Goal: Information Seeking & Learning: Learn about a topic

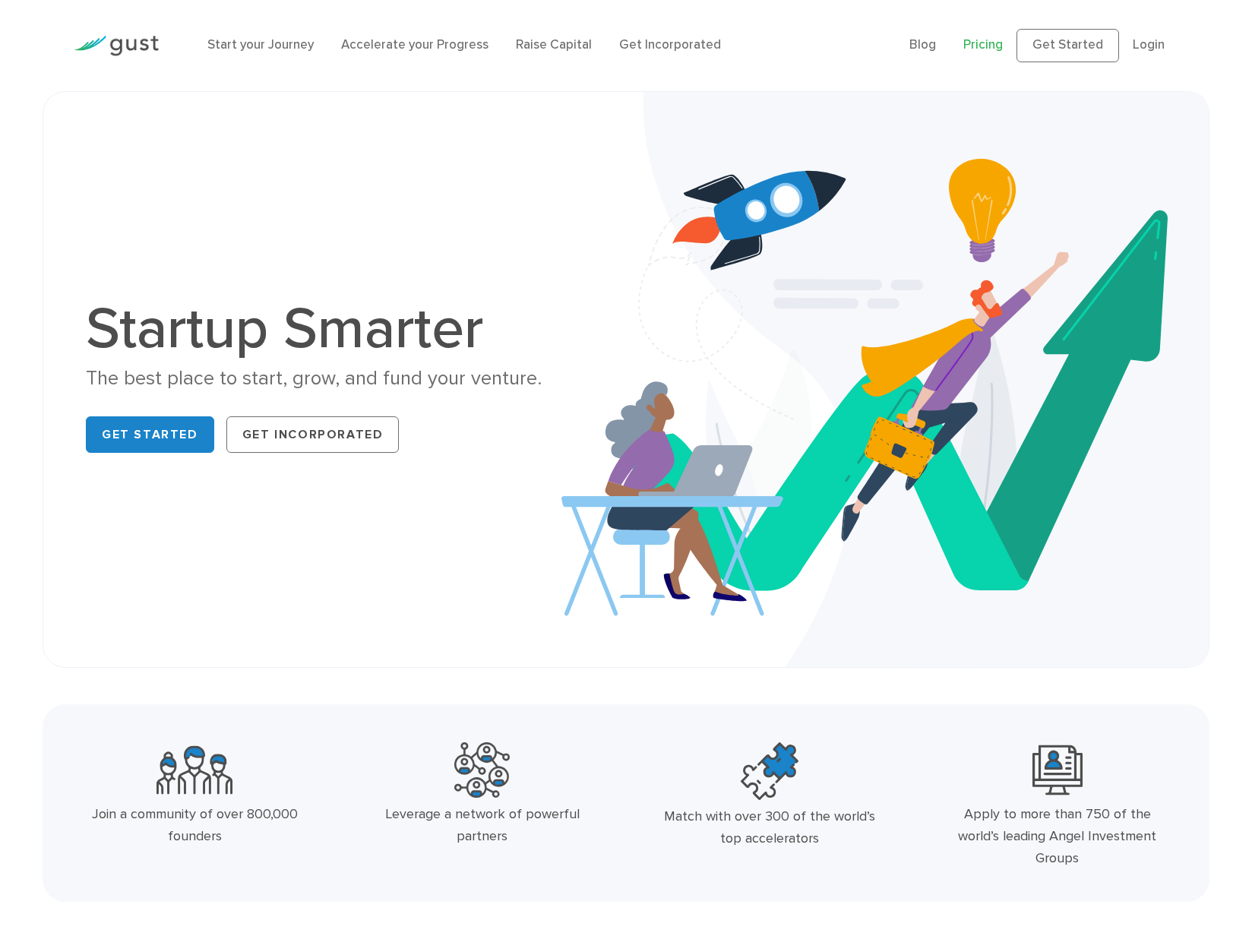
click at [989, 49] on link "Pricing" at bounding box center [983, 45] width 39 height 15
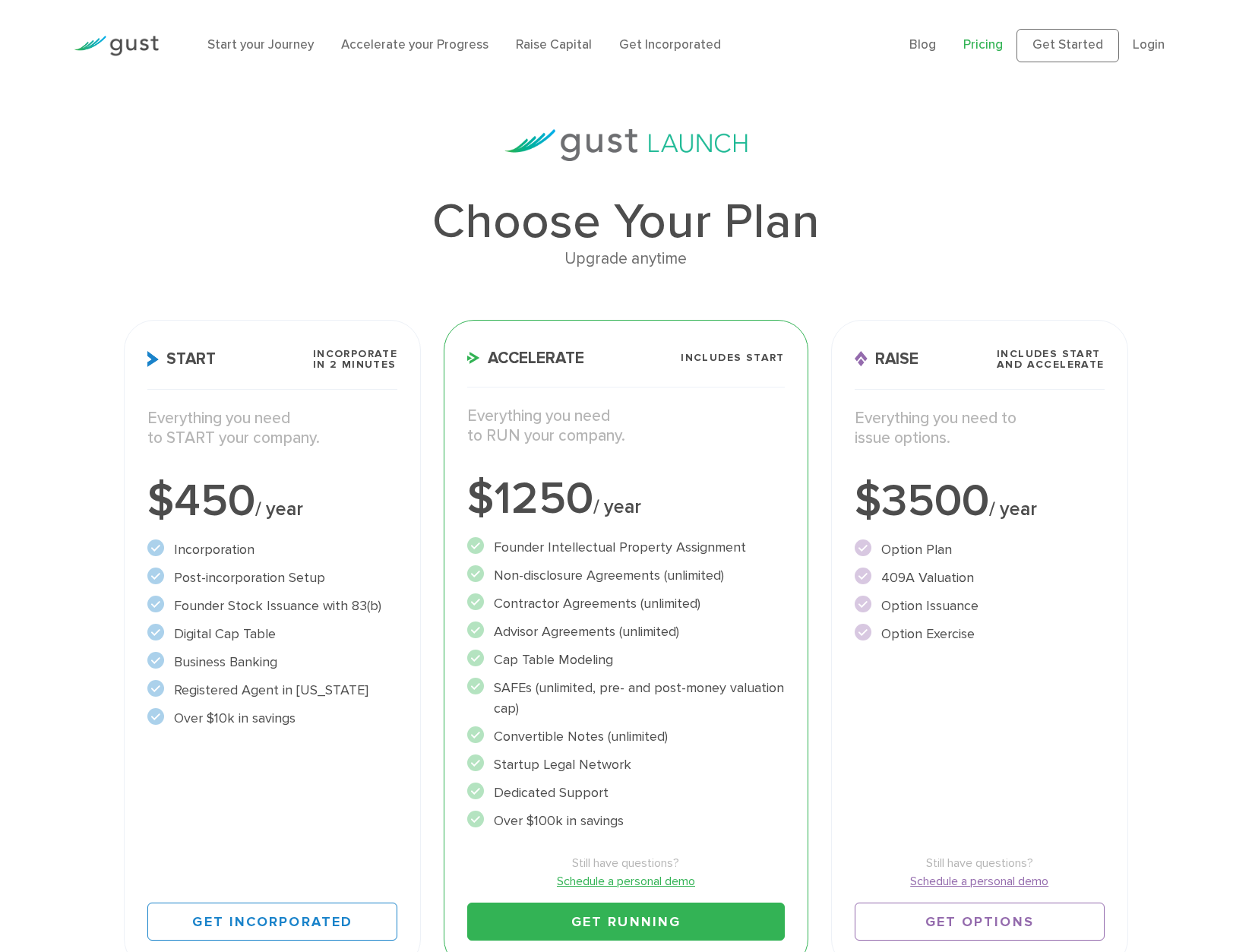
click at [952, 187] on div "Choose Your Plan Upgrade anytime Start Incorporate in 2 Minutes Everything you …" at bounding box center [625, 555] width 1026 height 851
click at [114, 48] on img at bounding box center [115, 46] width 85 height 20
